Goal: Information Seeking & Learning: Learn about a topic

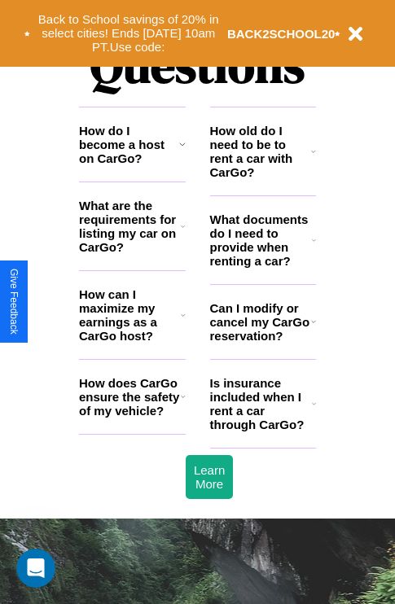
scroll to position [1973, 0]
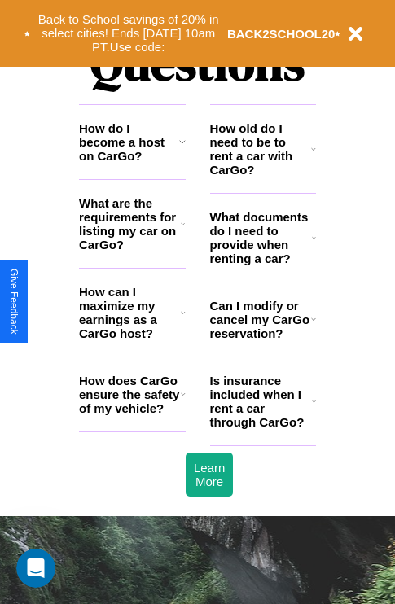
click at [182, 319] on icon at bounding box center [183, 312] width 5 height 13
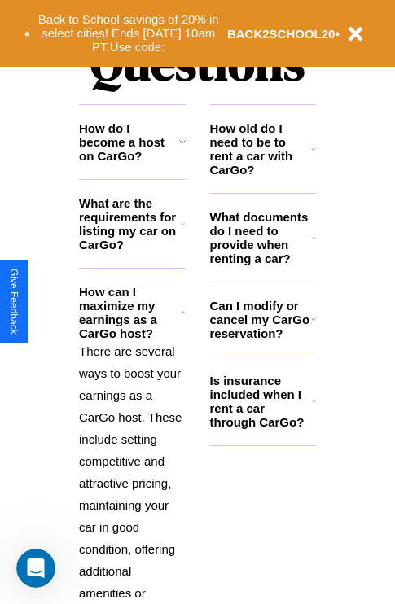
click at [262, 175] on h3 "How old do I need to be to rent a car with CarGo?" at bounding box center [261, 148] width 102 height 55
click at [262, 264] on h3 "What documents do I need to provide when renting a car?" at bounding box center [261, 237] width 103 height 55
click at [313, 326] on icon at bounding box center [313, 319] width 5 height 13
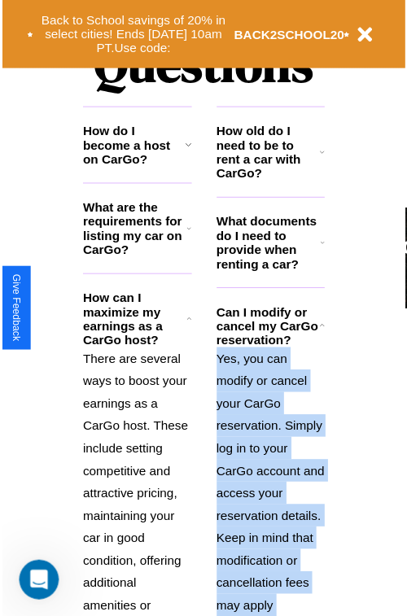
scroll to position [2192, 0]
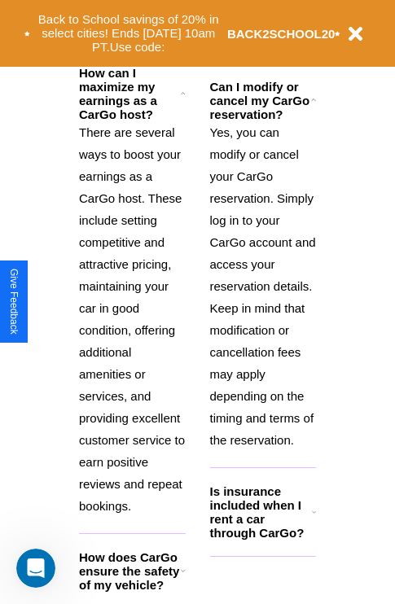
click at [182, 577] on icon at bounding box center [183, 570] width 5 height 13
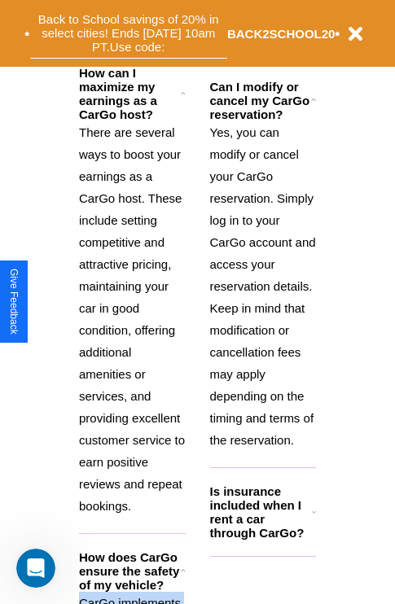
click at [132, 37] on button "Back to School savings of 20% in select cities! Ends [DATE] 10am PT. Use code:" at bounding box center [128, 33] width 197 height 50
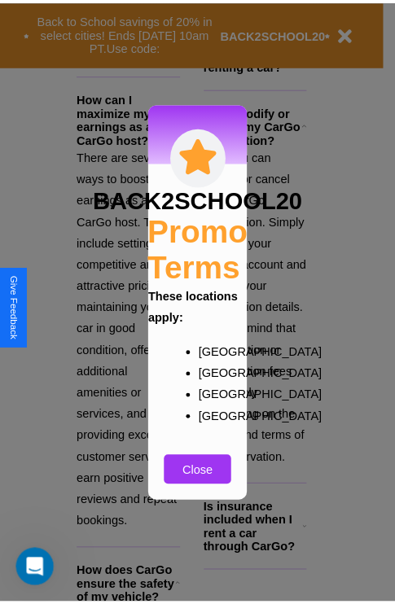
scroll to position [1531, 0]
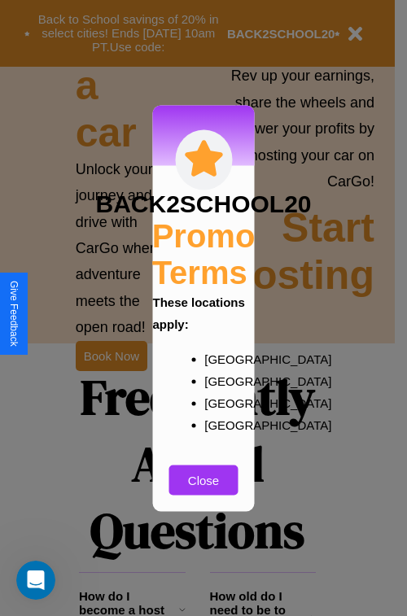
click at [182, 610] on div at bounding box center [203, 308] width 407 height 616
